Goal: Task Accomplishment & Management: Use online tool/utility

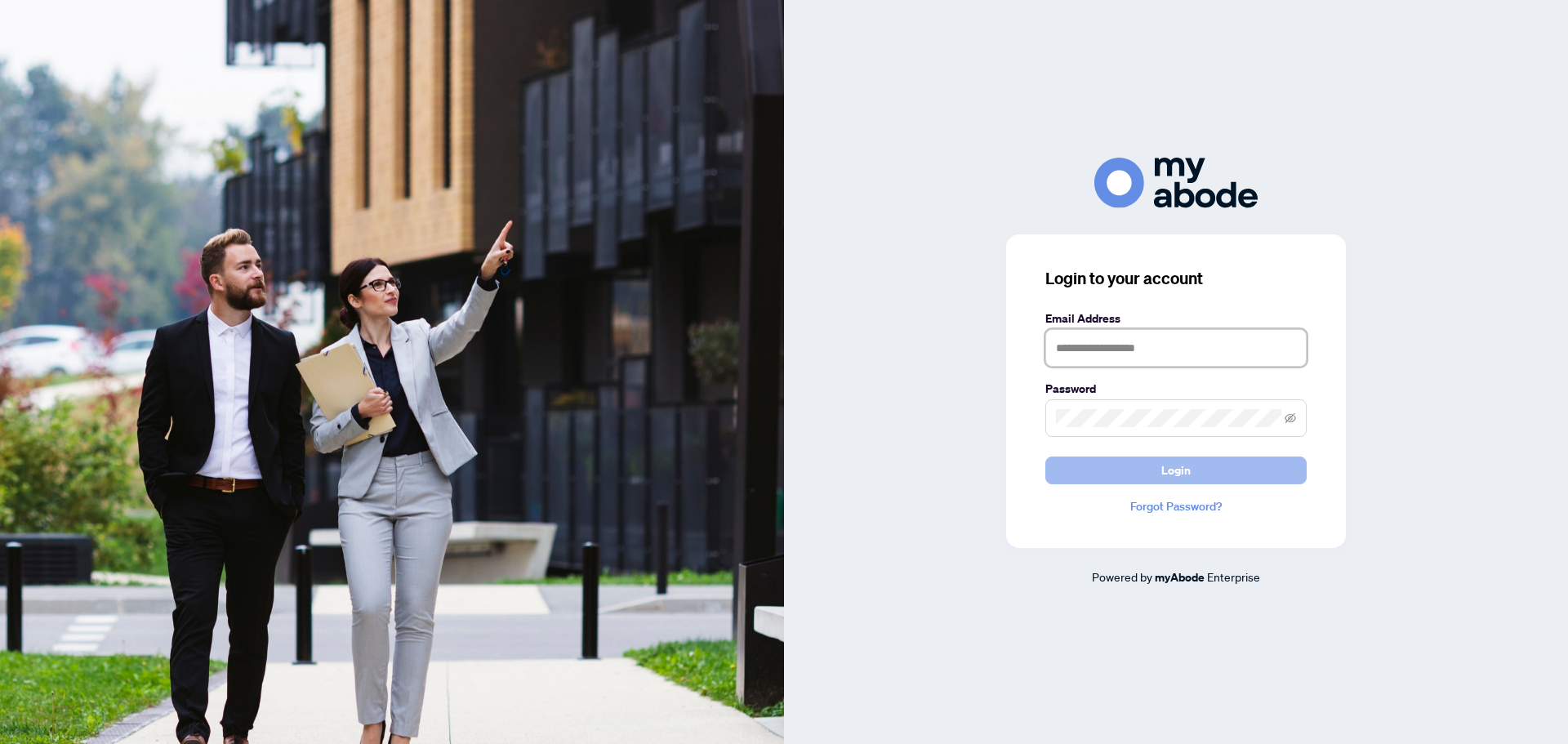
type input "**********"
click at [1154, 464] on button "Login" at bounding box center [1176, 471] width 261 height 28
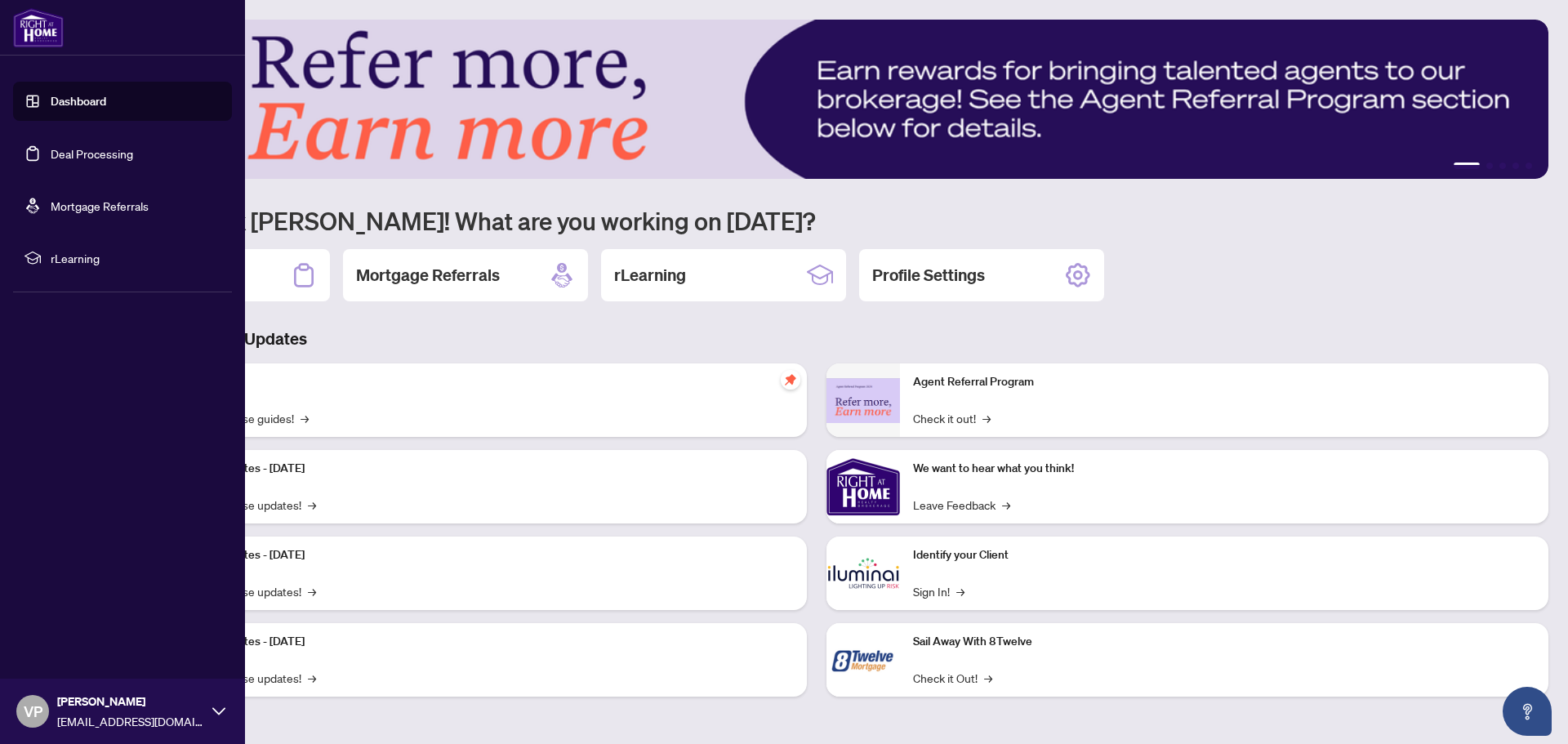
click at [112, 149] on link "Deal Processing" at bounding box center [92, 153] width 82 height 15
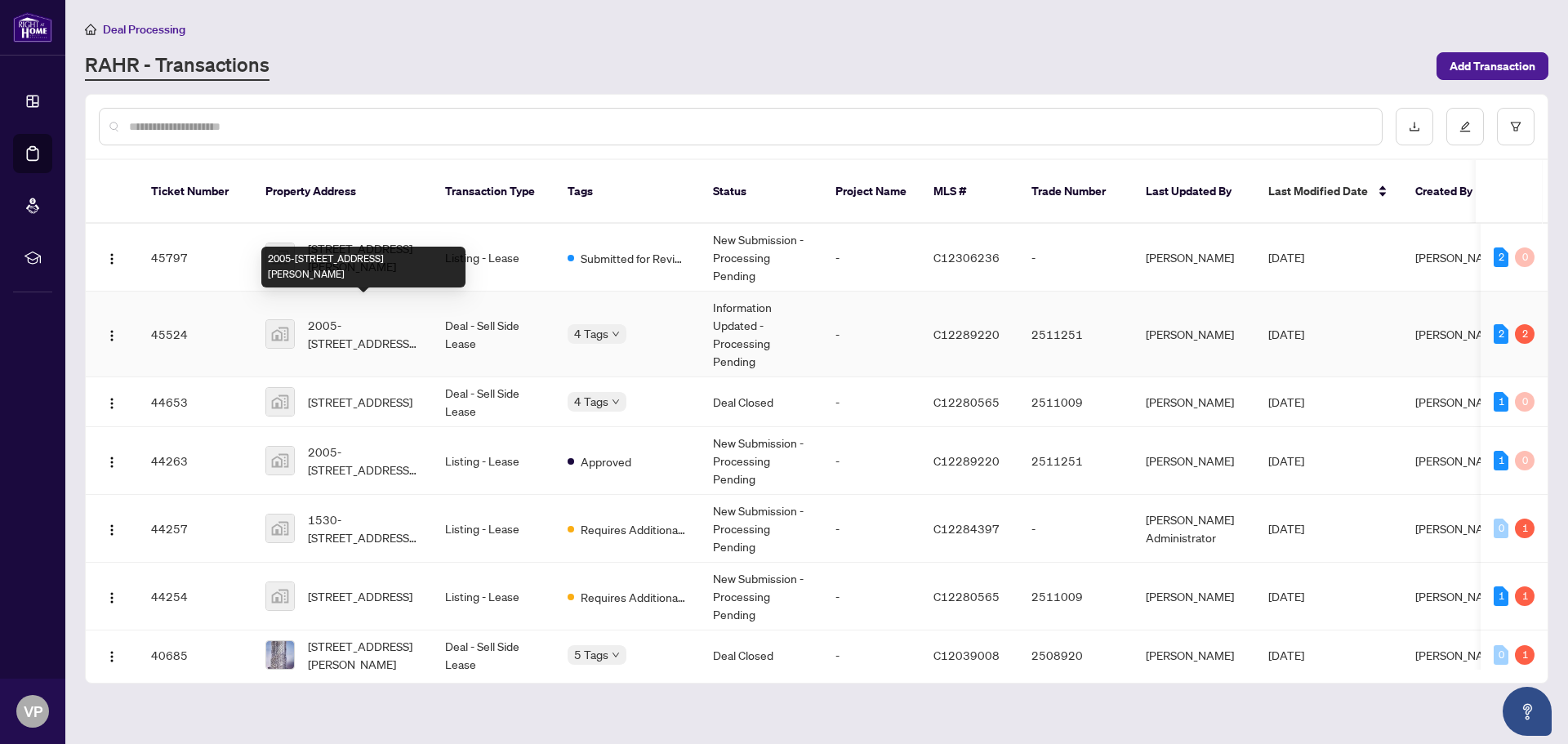
click at [344, 316] on span "2005-[STREET_ADDRESS][PERSON_NAME]" at bounding box center [363, 334] width 111 height 36
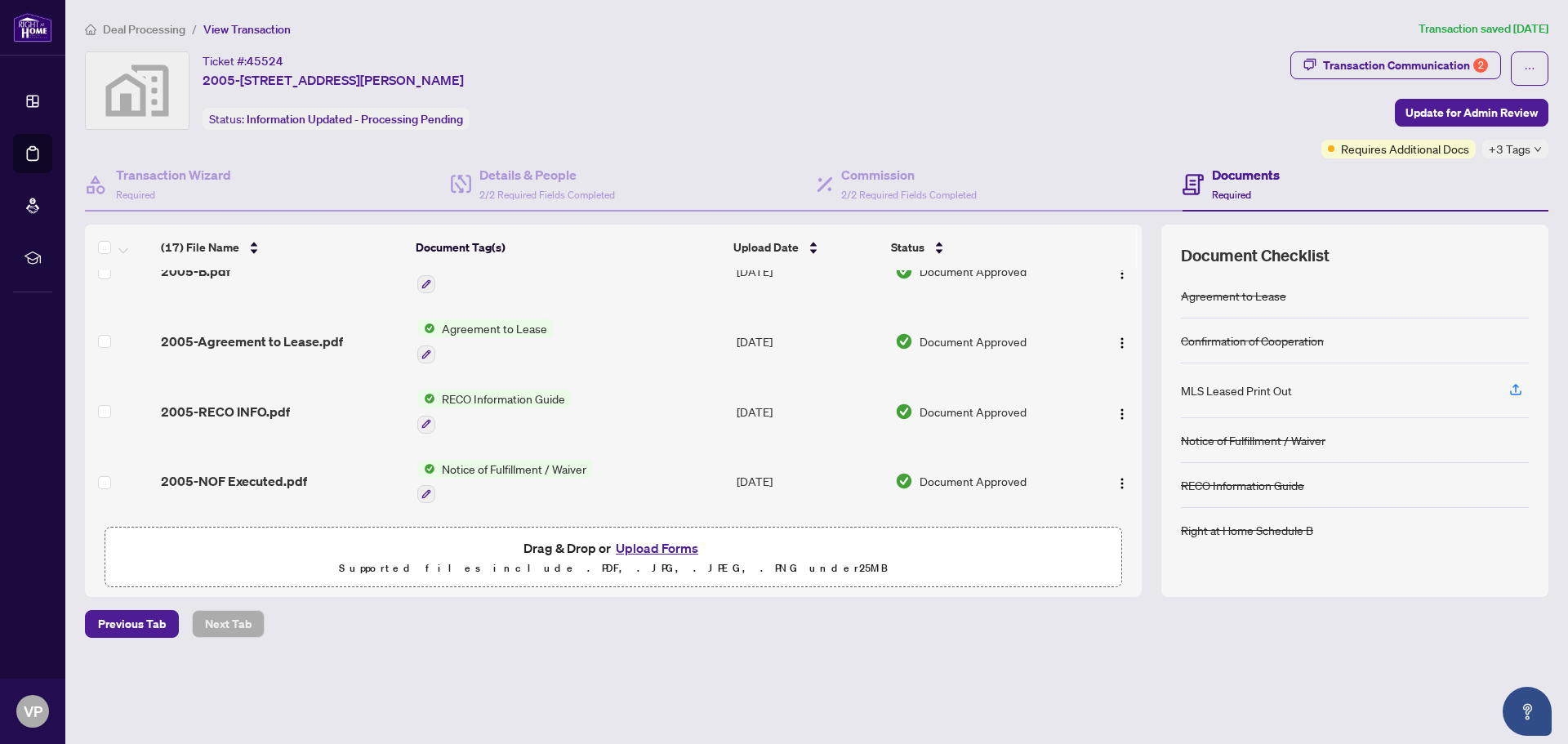
scroll to position [898, 0]
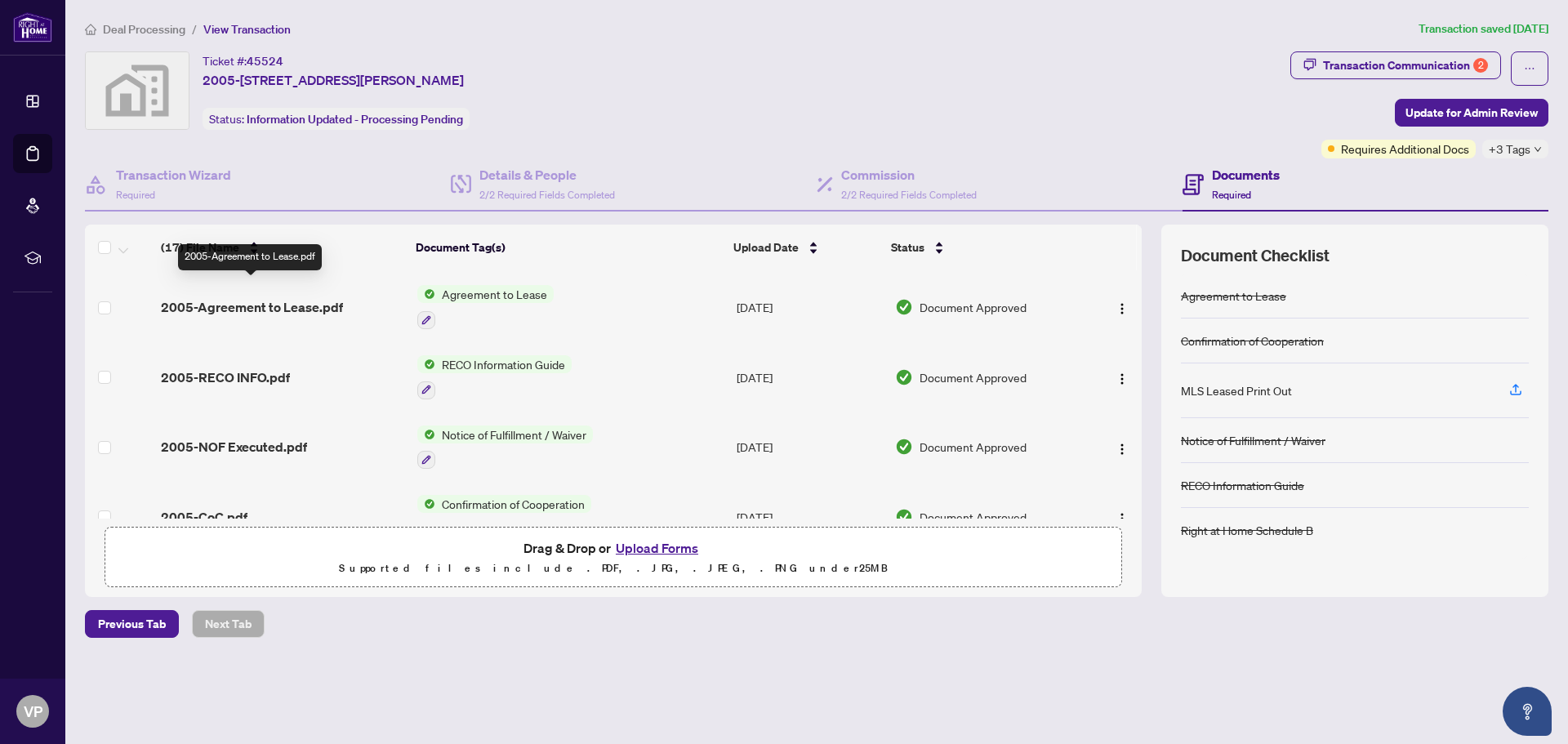
click at [305, 298] on span "2005-Agreement to Lease.pdf" at bounding box center [252, 307] width 182 height 20
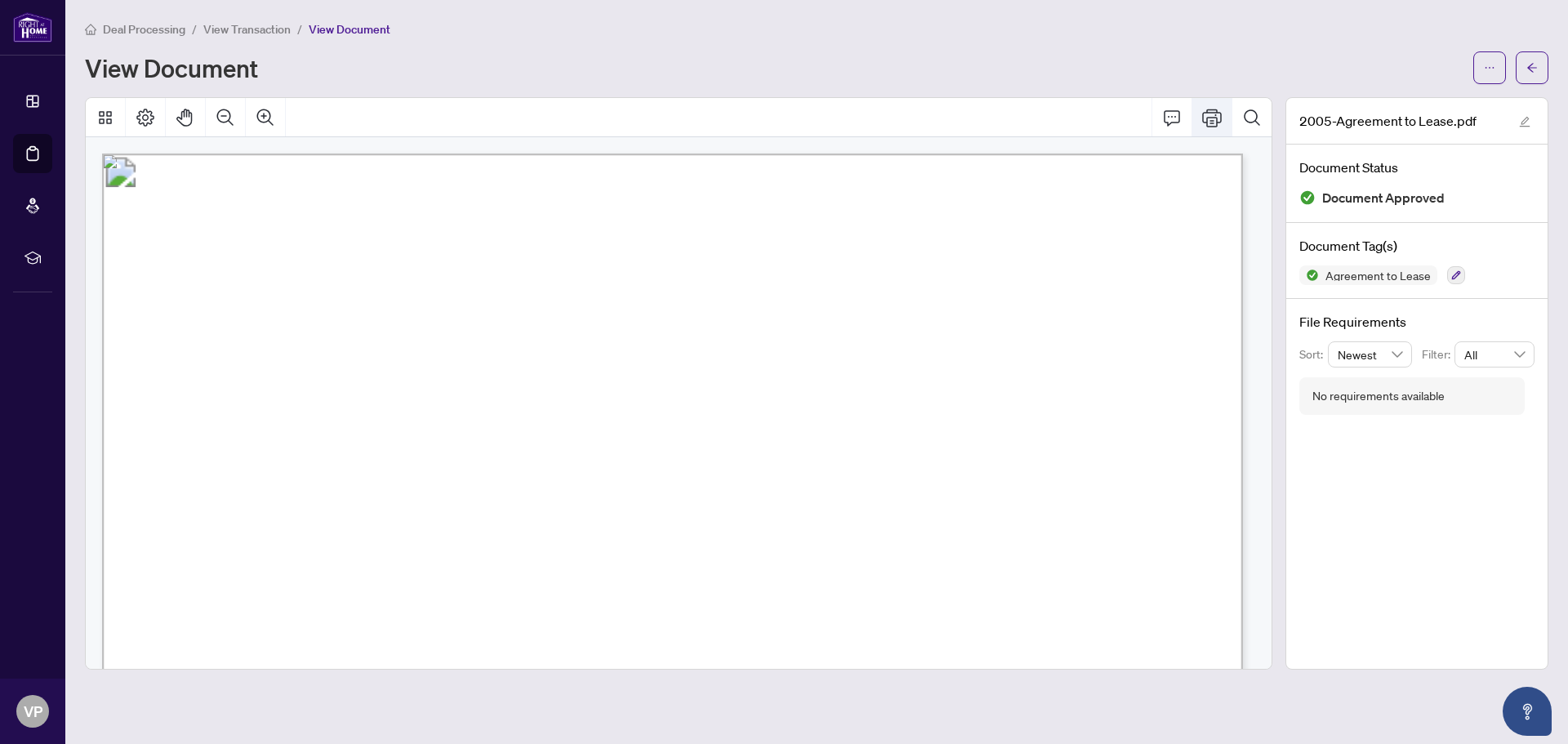
click at [1214, 116] on icon "Print" at bounding box center [1211, 118] width 20 height 18
